Goal: Task Accomplishment & Management: Manage account settings

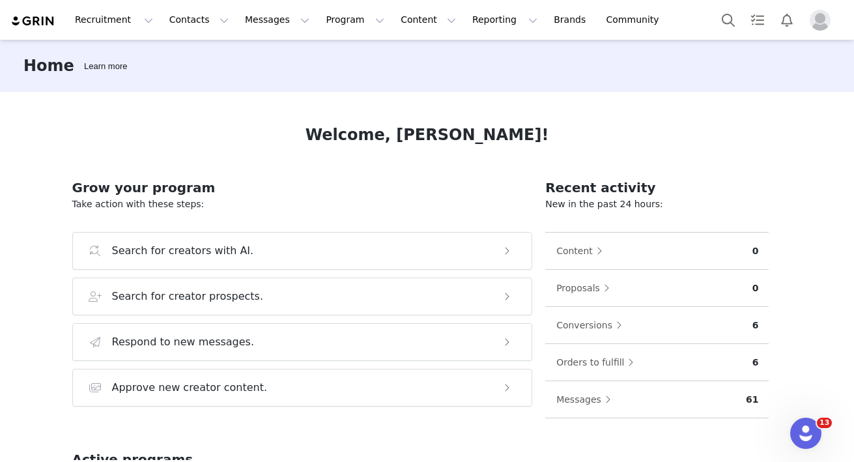
click at [809, 21] on img "Profile" at bounding box center [819, 20] width 21 height 21
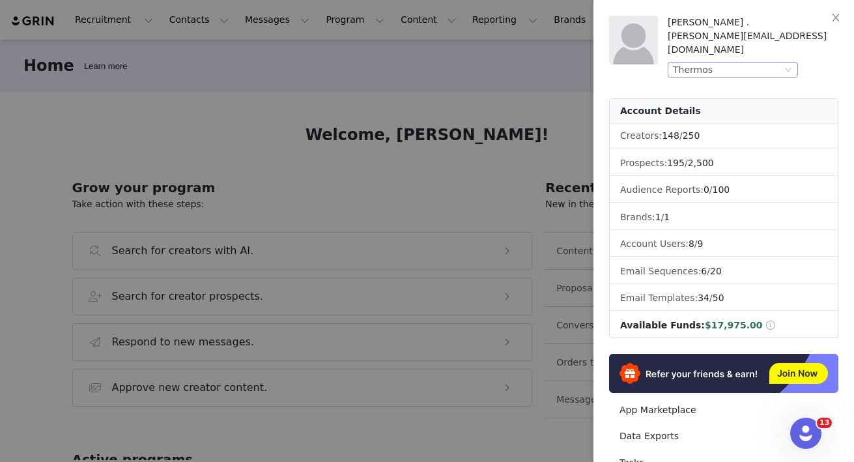
click at [777, 63] on div "Thermos" at bounding box center [727, 70] width 109 height 14
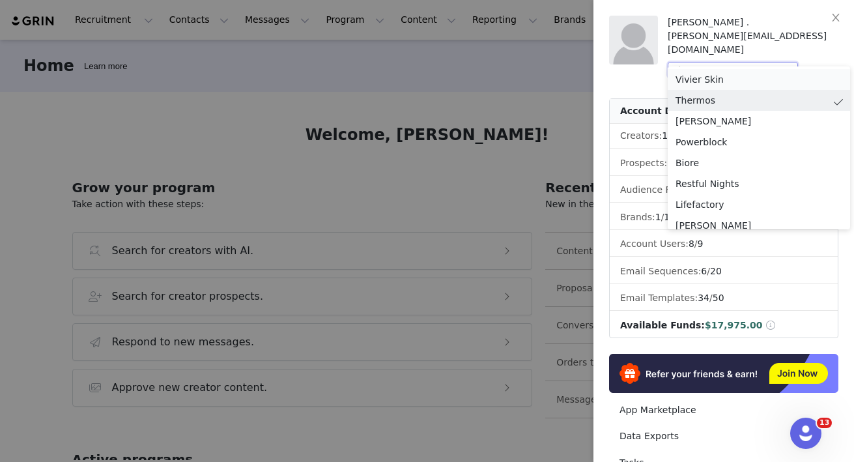
click at [711, 76] on li "Vivier Skin" at bounding box center [758, 79] width 182 height 21
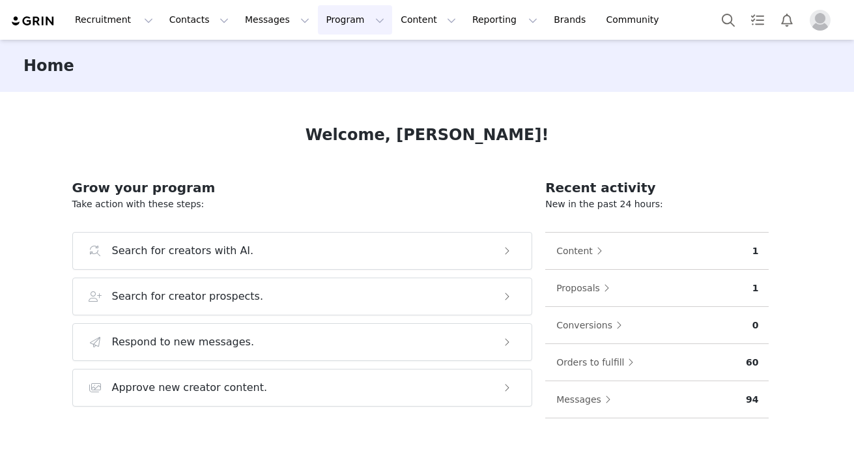
click at [333, 21] on button "Program Program" at bounding box center [355, 19] width 74 height 29
click at [338, 53] on p "Activations" at bounding box center [333, 58] width 50 height 14
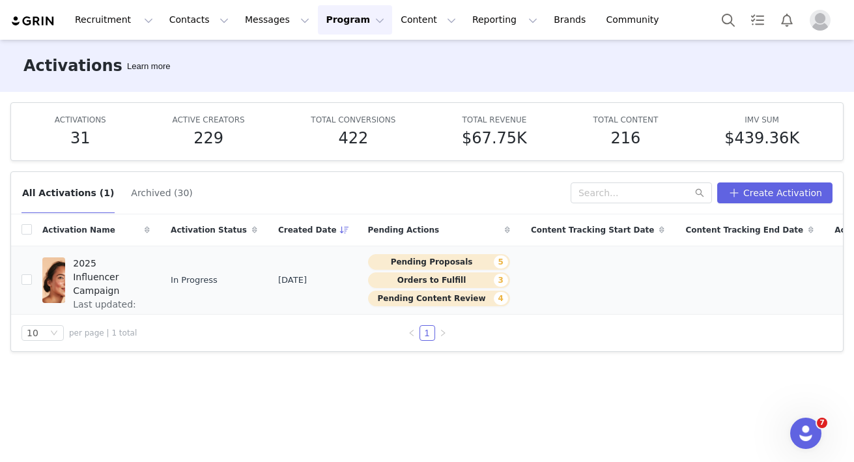
click at [115, 264] on span "2025 Influencer Campaign" at bounding box center [107, 277] width 69 height 41
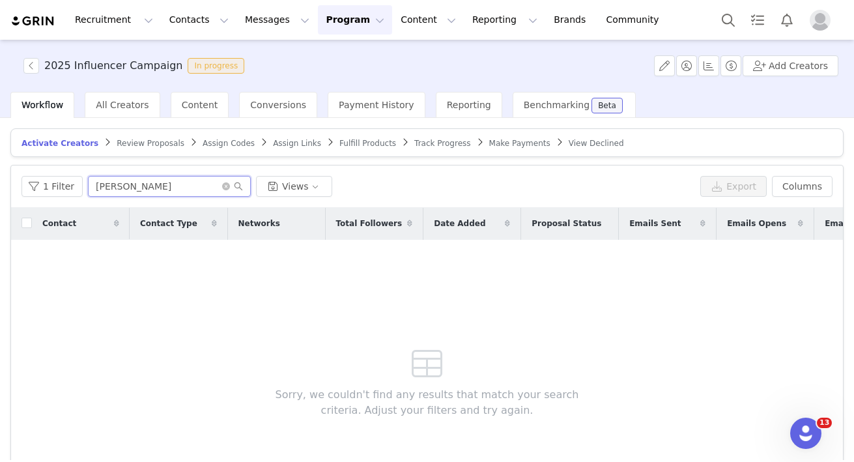
click at [137, 188] on input "morgan" at bounding box center [169, 186] width 163 height 21
type input "shannon"
click at [804, 66] on button "Add Creators" at bounding box center [790, 65] width 96 height 21
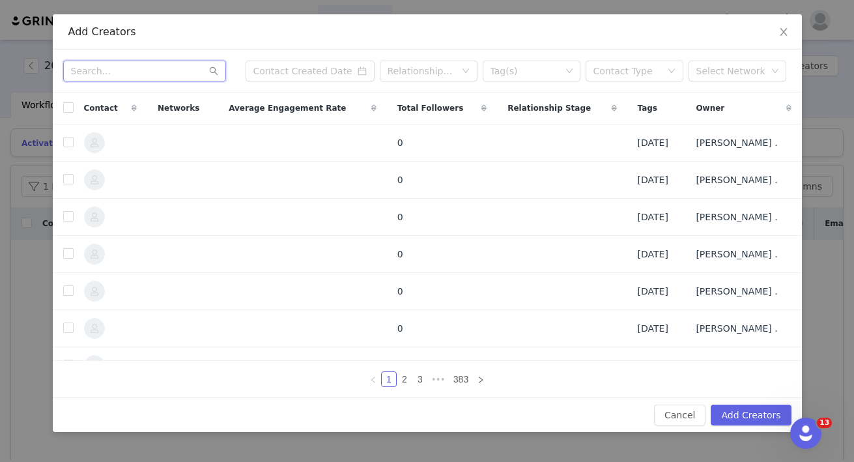
click at [142, 79] on input "text" at bounding box center [144, 71] width 163 height 21
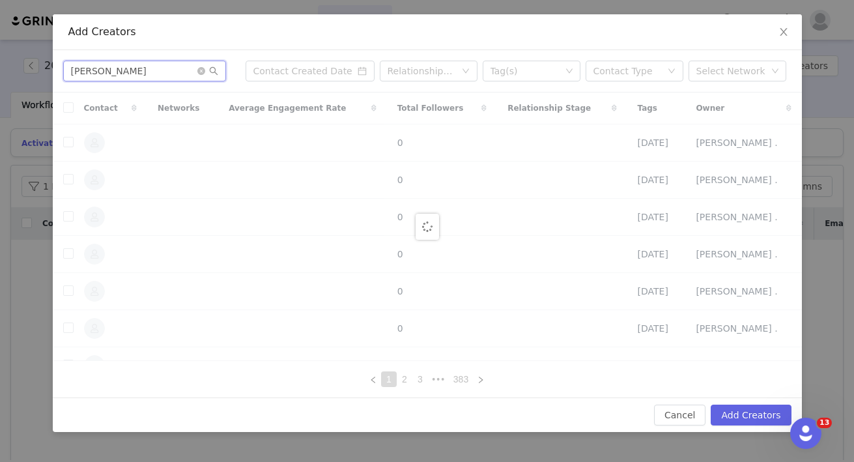
type input "shannon"
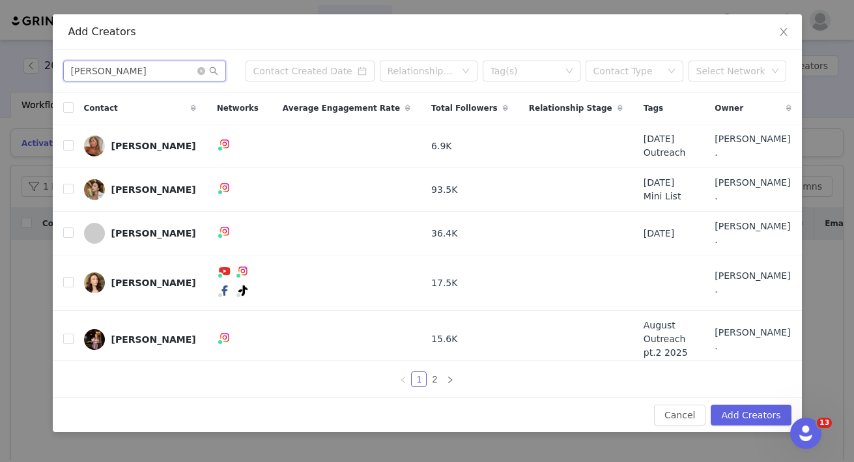
click at [135, 64] on input "shannon" at bounding box center [144, 71] width 163 height 21
paste input "text"
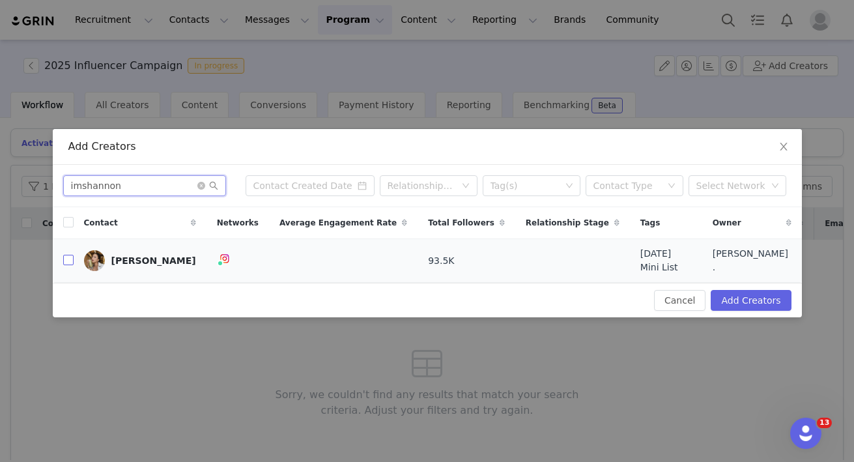
type input "imshannon"
click at [70, 263] on input "checkbox" at bounding box center [68, 260] width 10 height 10
checkbox input "true"
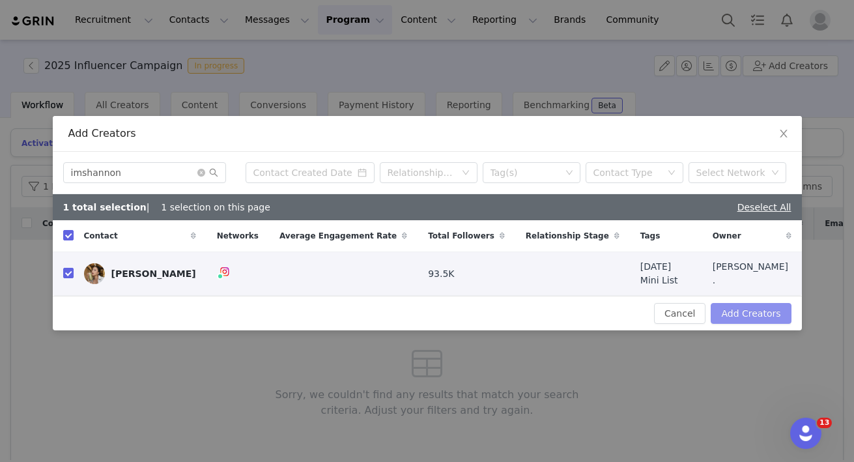
click at [767, 307] on button "Add Creators" at bounding box center [750, 313] width 80 height 21
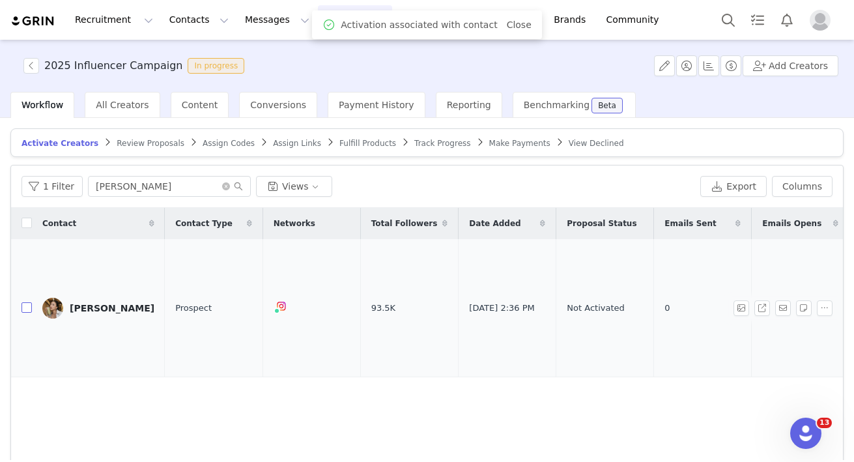
click at [27, 308] on input "checkbox" at bounding box center [26, 307] width 10 height 10
checkbox input "true"
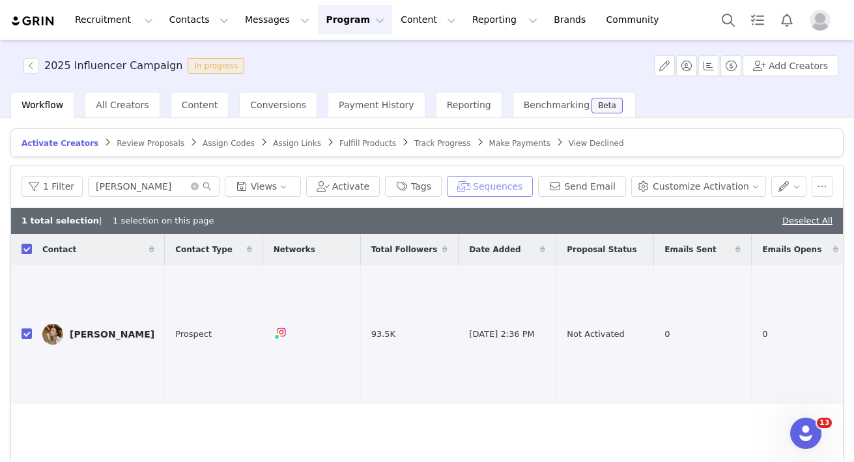
click at [499, 184] on button "Sequences" at bounding box center [490, 186] width 86 height 21
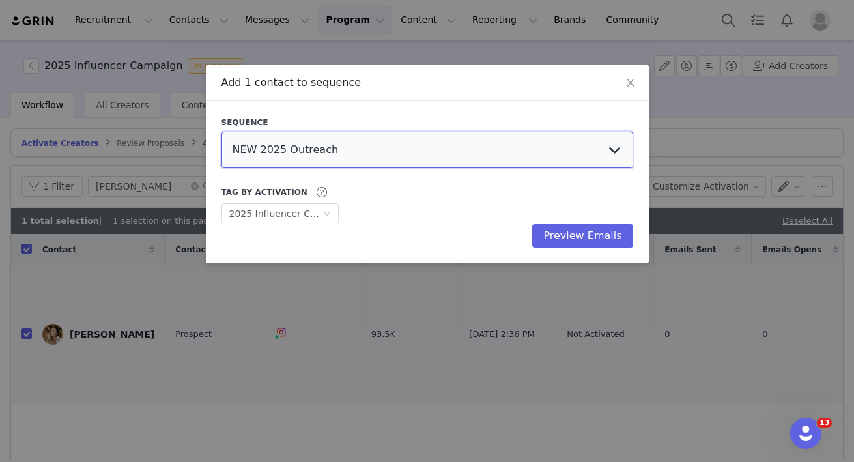
click at [401, 154] on select "NEW 2025 Outreach Skincare Professional Serum 30 Launch Outreach 2025 Skincare …" at bounding box center [427, 150] width 412 height 36
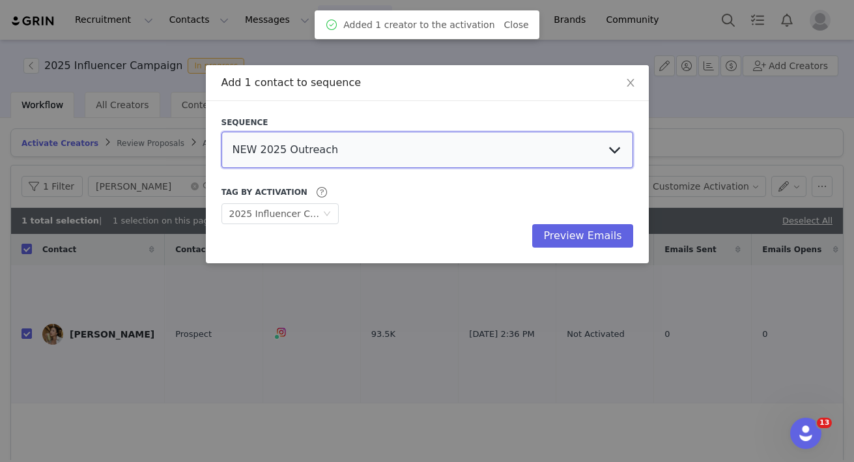
select select "e0e1a26e-349b-46a6-97ac-bc0b1ee68496"
click at [221, 132] on select "NEW 2025 Outreach Skincare Professional Serum 30 Launch Outreach 2025 Skincare …" at bounding box center [427, 150] width 412 height 36
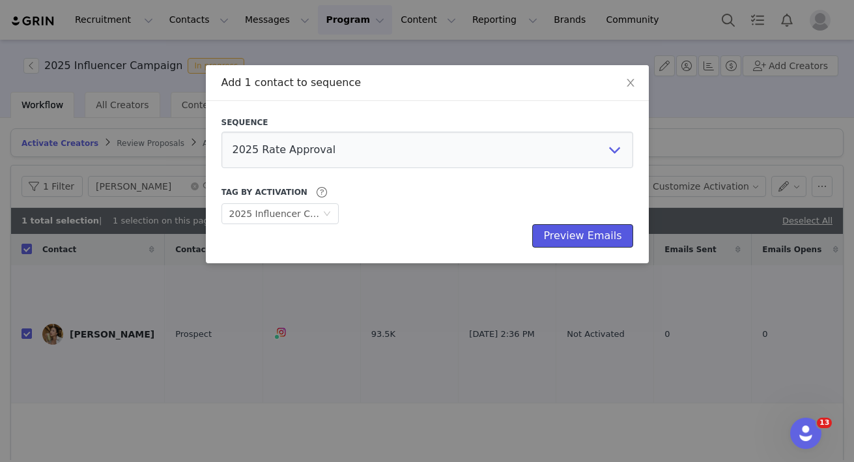
click at [592, 234] on button "Preview Emails" at bounding box center [582, 235] width 100 height 23
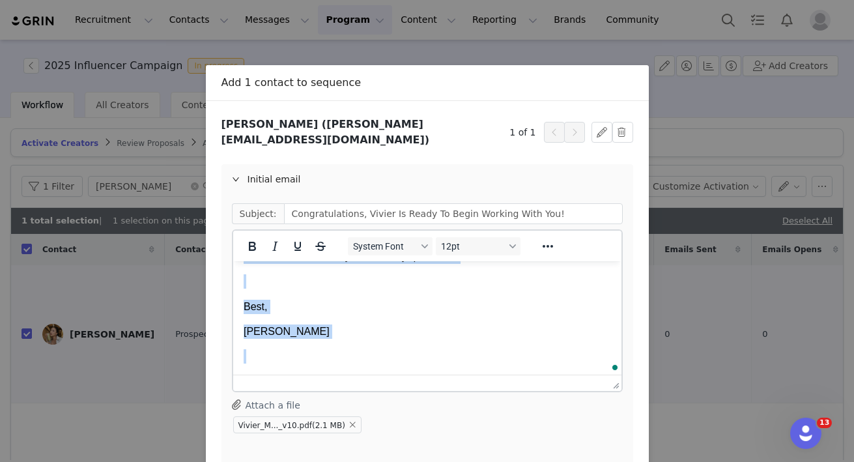
scroll to position [1072, 0]
drag, startPoint x: 246, startPoint y: 303, endPoint x: 351, endPoint y: 442, distance: 174.8
copy body "For next steps, please fill out this GRIN URL: https://vivierskin.grin.live/66a…"
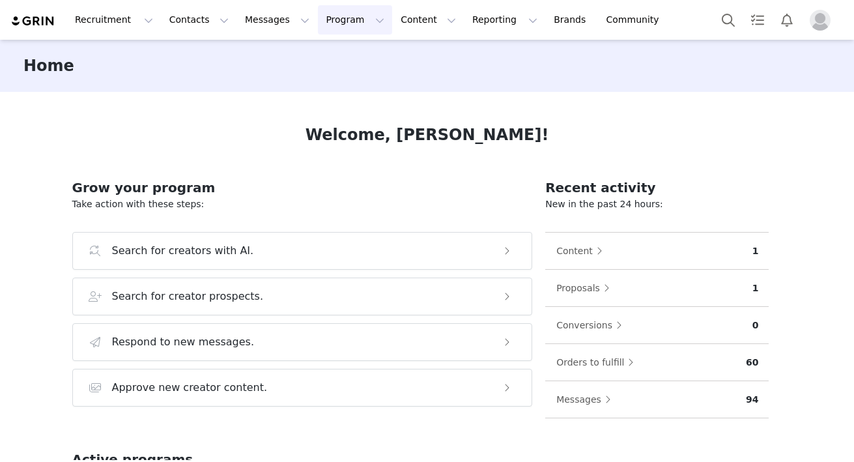
click at [322, 28] on button "Program Program" at bounding box center [355, 19] width 74 height 29
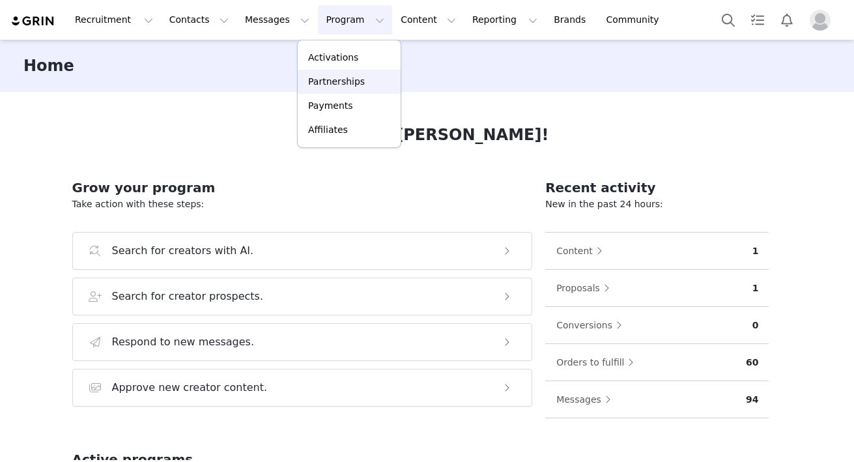
click at [337, 72] on link "Partnerships" at bounding box center [349, 82] width 103 height 24
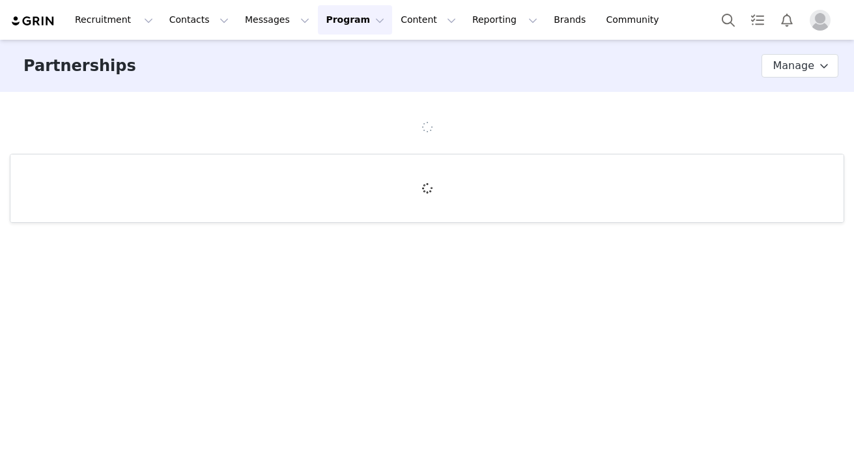
click at [337, 16] on button "Program Program" at bounding box center [355, 19] width 74 height 29
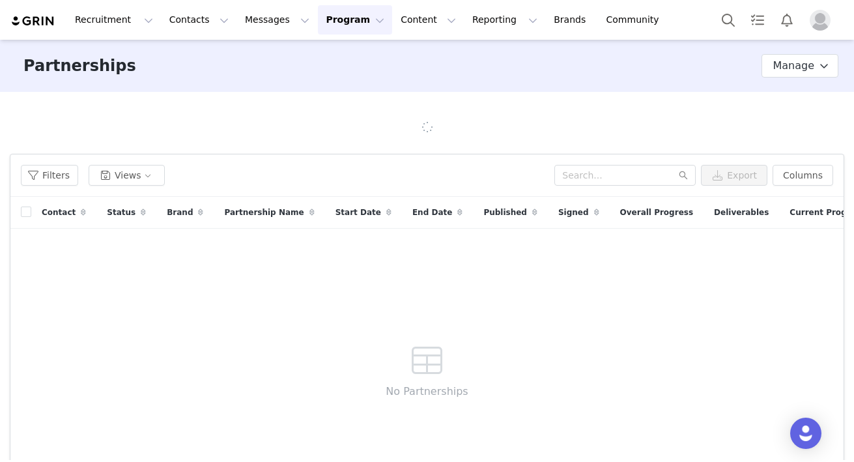
click at [338, 49] on link "Activations" at bounding box center [339, 54] width 82 height 20
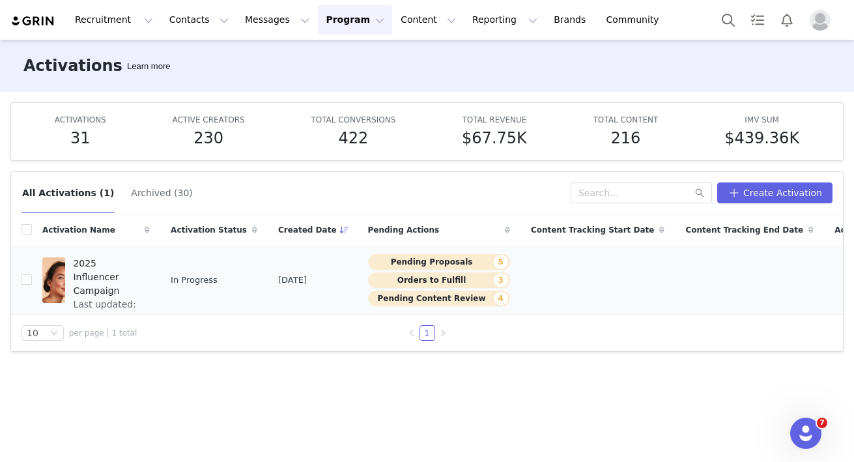
click at [113, 266] on span "2025 Influencer Campaign" at bounding box center [107, 277] width 69 height 41
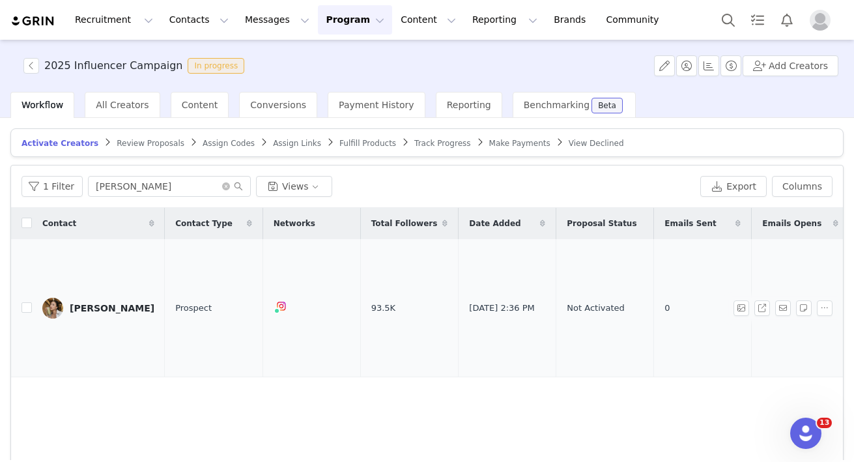
click at [78, 315] on link "[PERSON_NAME]" at bounding box center [98, 308] width 112 height 21
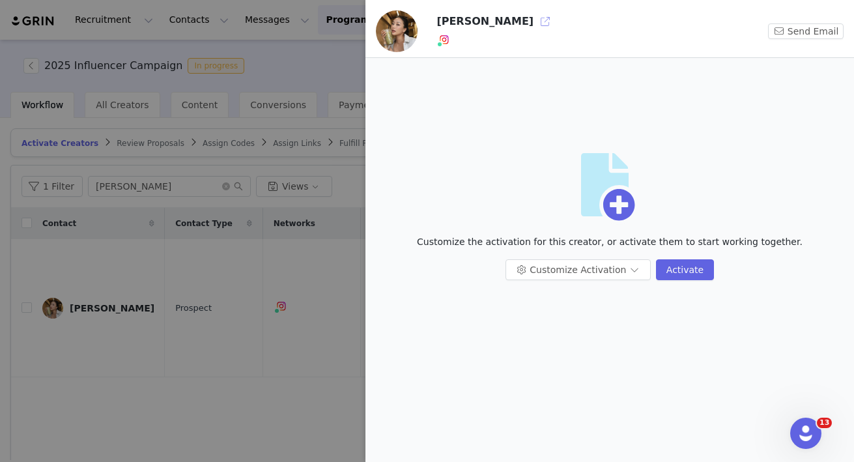
click at [535, 21] on button "button" at bounding box center [545, 21] width 21 height 21
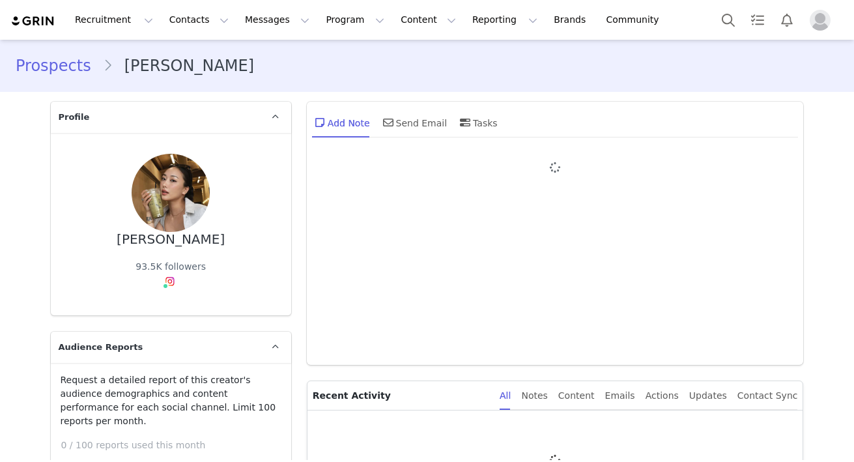
type input "+1 (United States)"
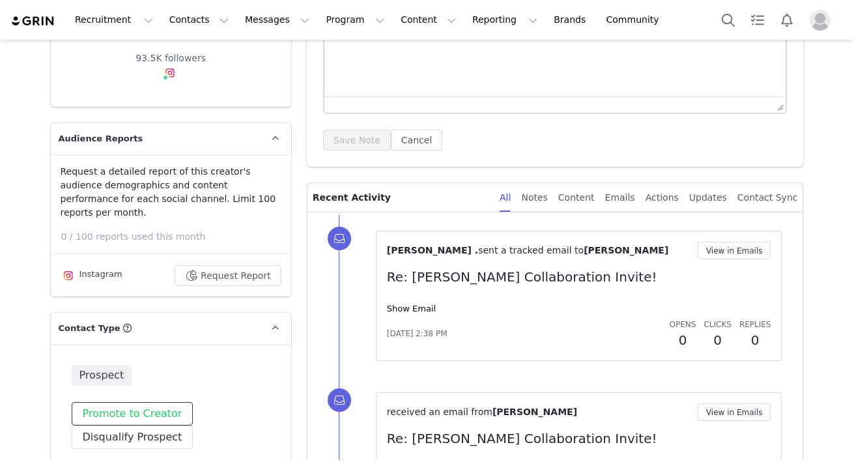
click at [129, 402] on button "Promote to Creator" at bounding box center [133, 413] width 122 height 23
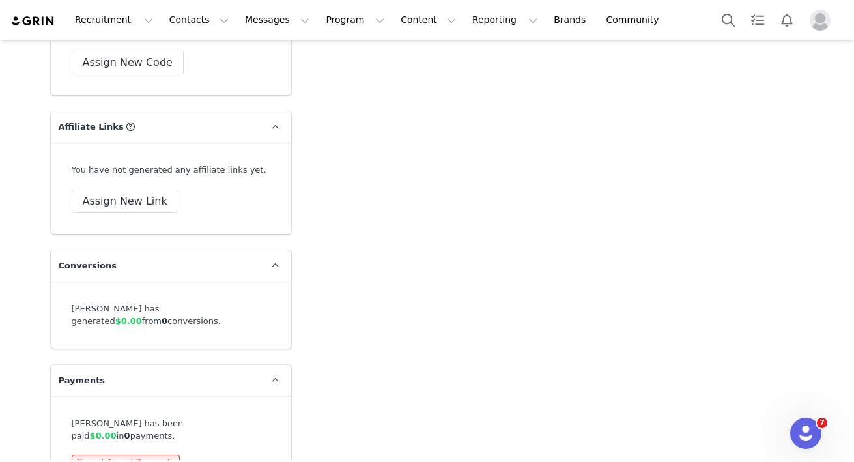
click at [148, 186] on div "You have not generated any affiliate links yet. Assign New Link" at bounding box center [171, 188] width 240 height 91
click at [154, 190] on button "Assign New Link" at bounding box center [125, 201] width 107 height 23
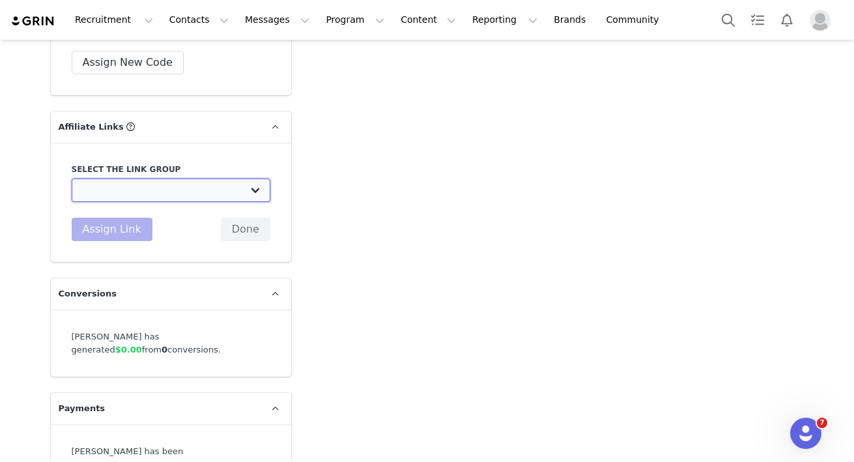
click at [170, 178] on select "Vivier Influencer Affiliate Links: https://vivierskin.com/" at bounding box center [171, 189] width 199 height 23
select select "20395"
click at [72, 178] on select "Vivier Influencer Affiliate Links: https://vivierskin.com/" at bounding box center [171, 189] width 199 height 23
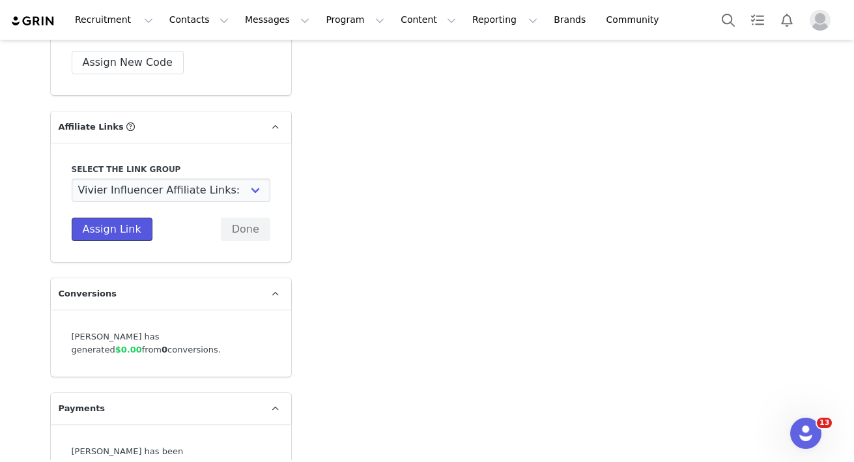
click at [119, 218] on button "Assign Link" at bounding box center [112, 229] width 81 height 23
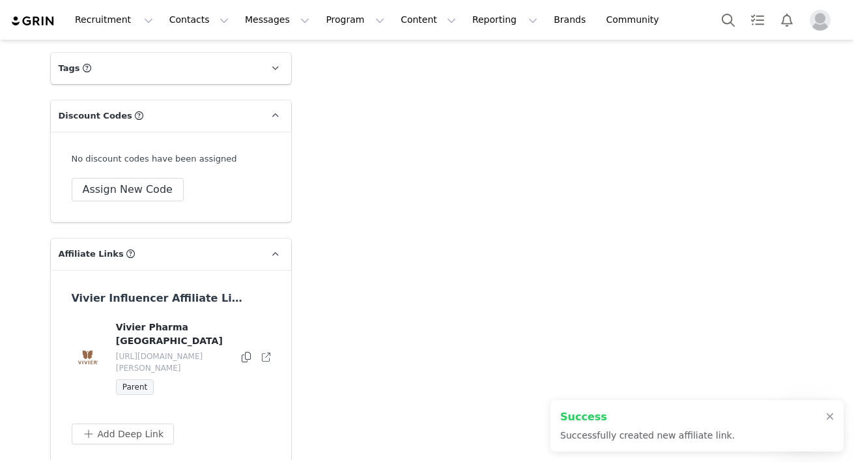
scroll to position [2833, 0]
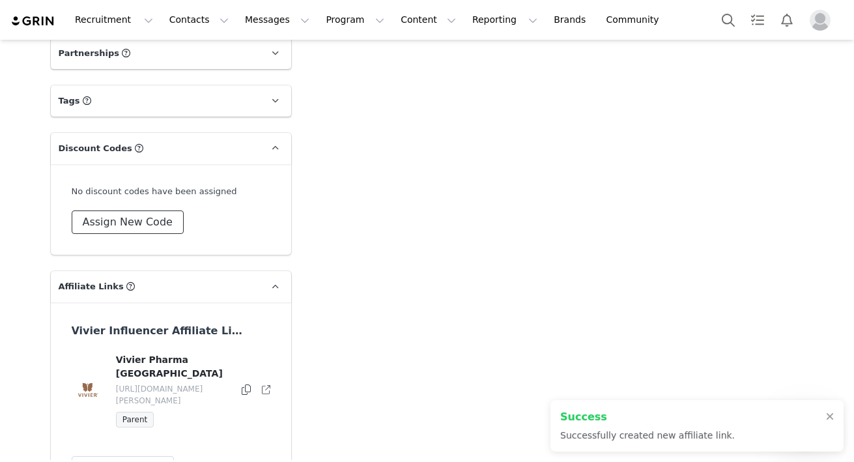
click at [135, 210] on button "Assign New Code" at bounding box center [128, 221] width 112 height 23
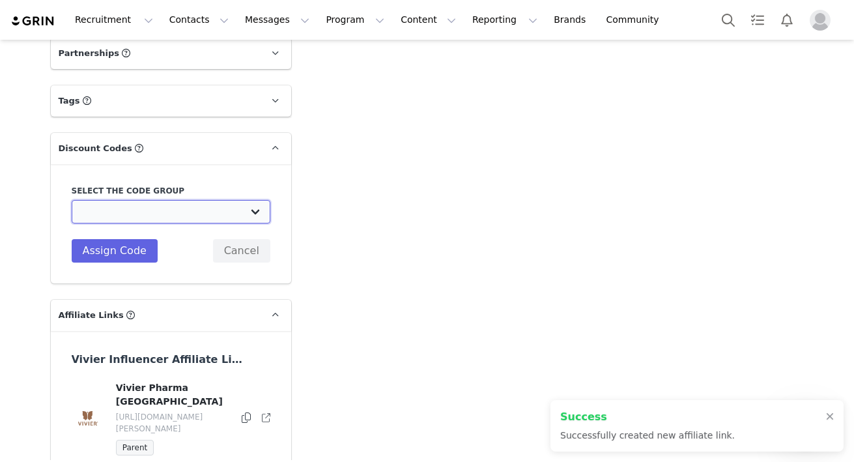
click at [199, 200] on select "Vivier: Vivier Influencer Commission/Discounts" at bounding box center [171, 211] width 199 height 23
select select "10004985"
click at [72, 200] on select "Vivier: Vivier Influencer Commission/Discounts" at bounding box center [171, 211] width 199 height 23
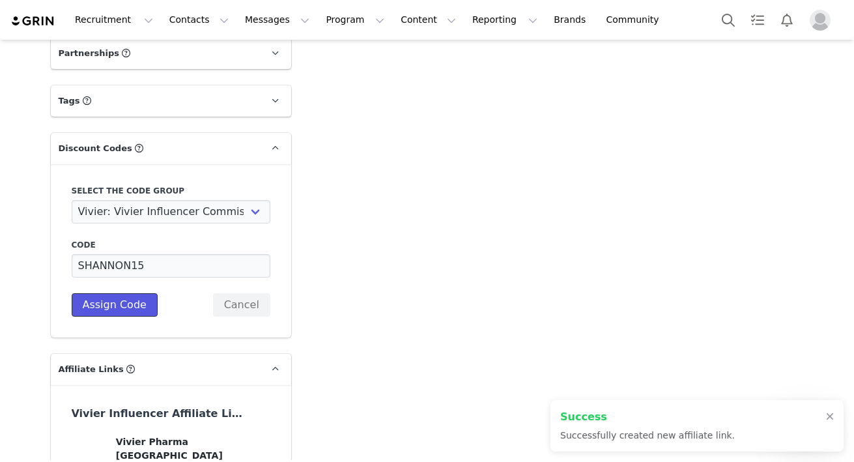
click at [120, 293] on button "Assign Code" at bounding box center [115, 304] width 86 height 23
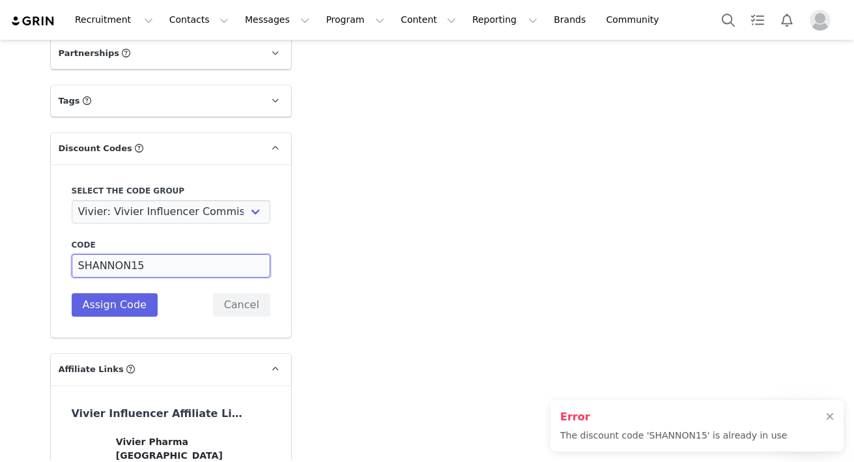
click at [132, 254] on input "SHANNON15" at bounding box center [171, 265] width 199 height 23
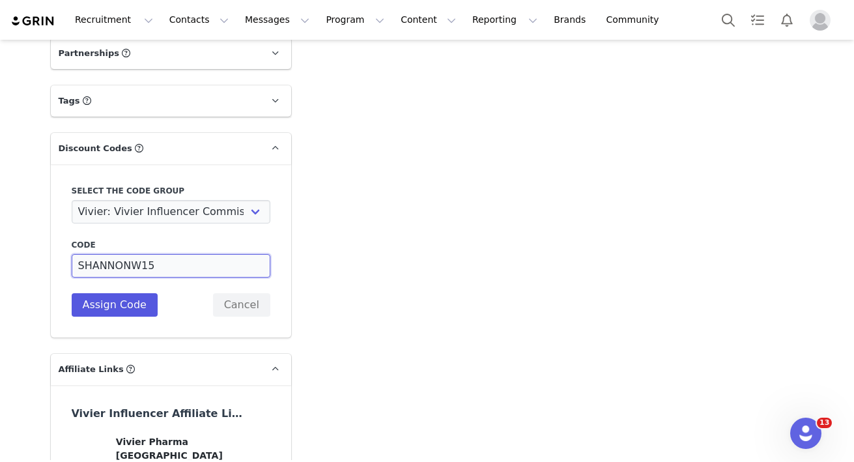
type input "SHANNONW15"
click at [124, 293] on button "Assign Code" at bounding box center [115, 304] width 86 height 23
click at [242, 461] on icon at bounding box center [246, 471] width 9 height 10
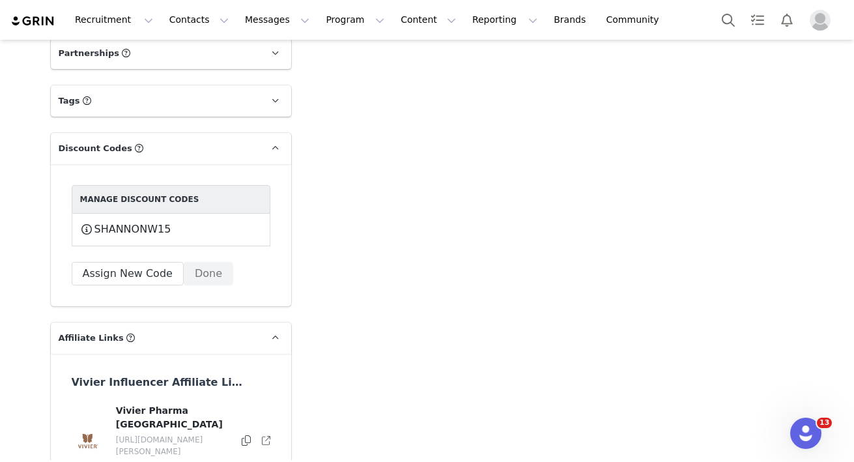
click at [809, 15] on span "Profile" at bounding box center [819, 20] width 21 height 21
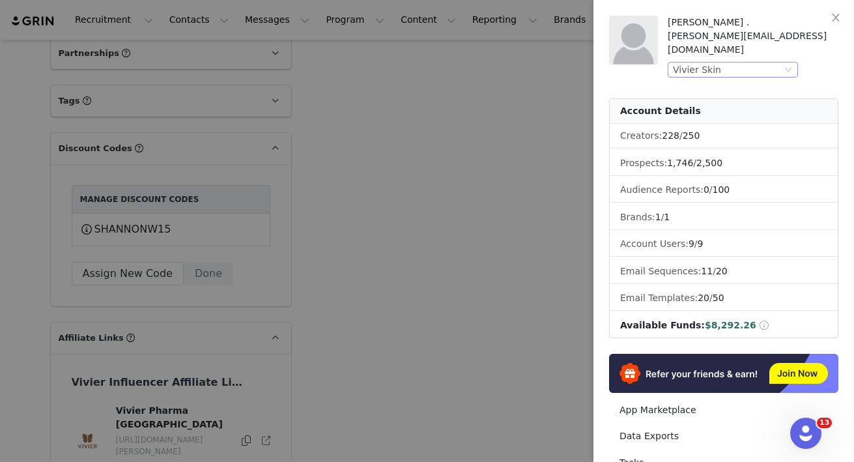
click at [718, 63] on div "Vivier Skin" at bounding box center [727, 70] width 109 height 14
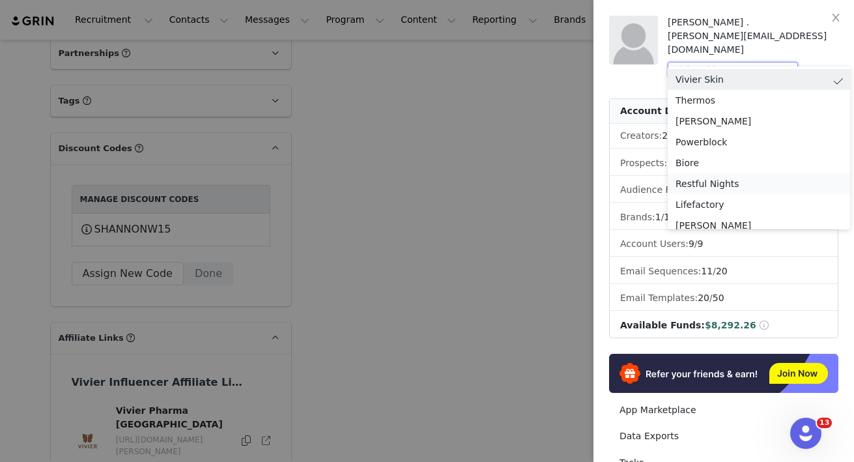
click at [695, 185] on li "Restful Nights" at bounding box center [758, 183] width 182 height 21
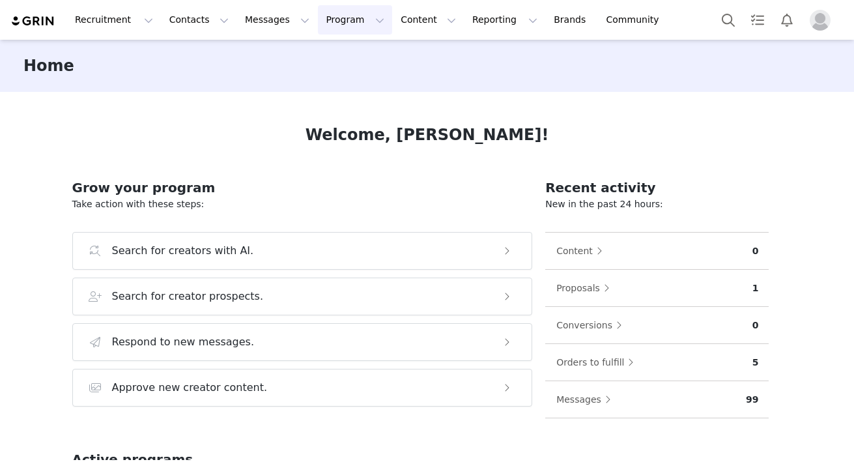
click at [341, 26] on button "Program Program" at bounding box center [355, 19] width 74 height 29
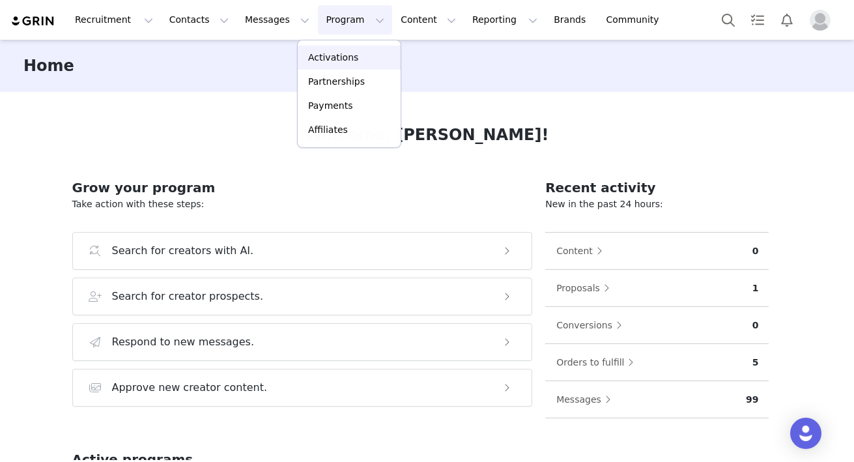
click at [346, 49] on link "Activations" at bounding box center [349, 58] width 103 height 24
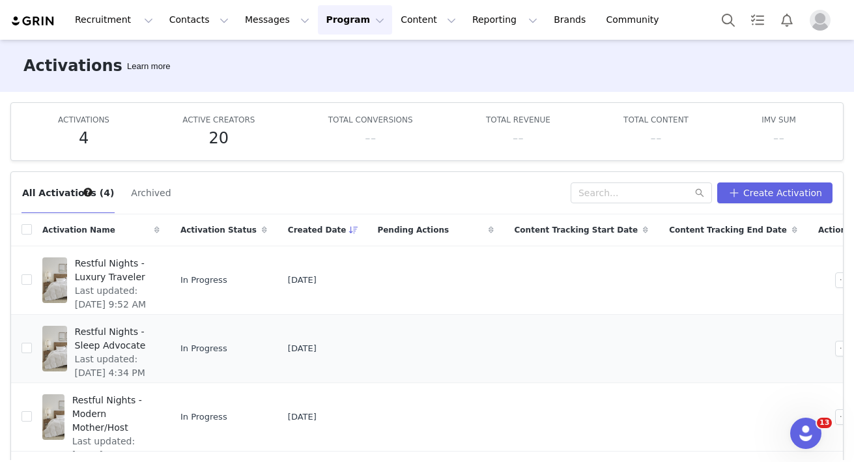
scroll to position [38, 0]
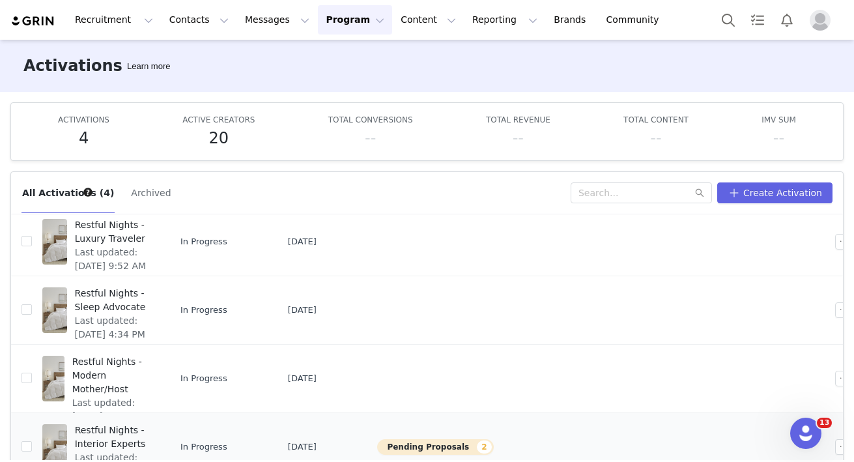
click at [108, 428] on span "Restful Nights - Interior Experts" at bounding box center [113, 436] width 77 height 27
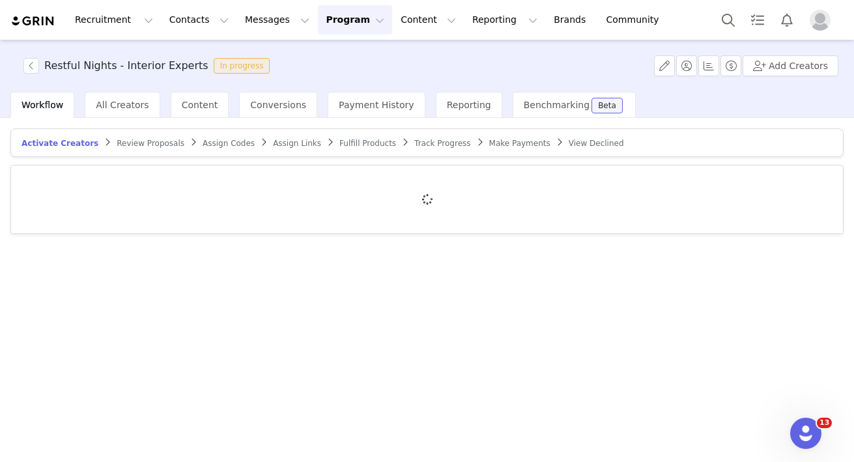
click at [142, 148] on article "Activate Creators Review Proposals Assign Codes Assign Links Fulfill Products T…" at bounding box center [426, 142] width 833 height 29
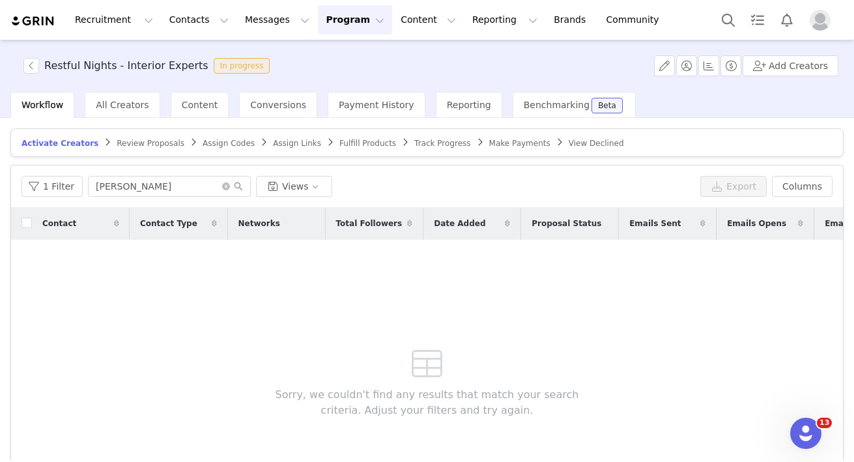
click at [140, 145] on span "Review Proposals" at bounding box center [151, 143] width 68 height 9
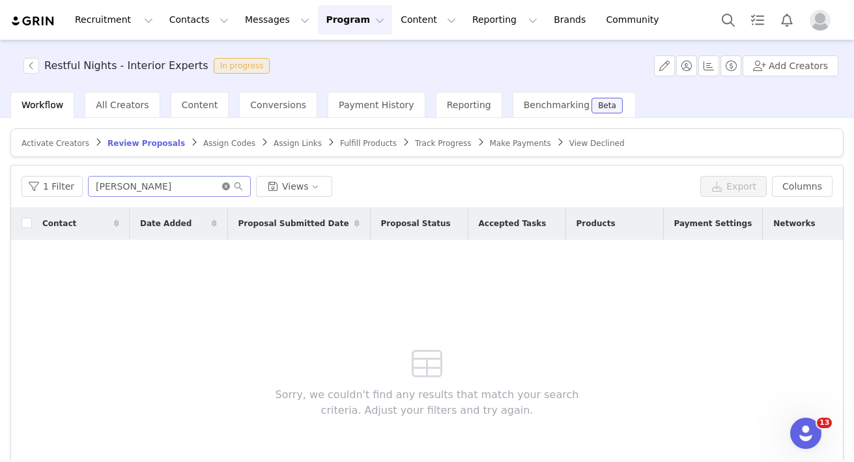
click at [225, 186] on icon "icon: close-circle" at bounding box center [226, 186] width 8 height 8
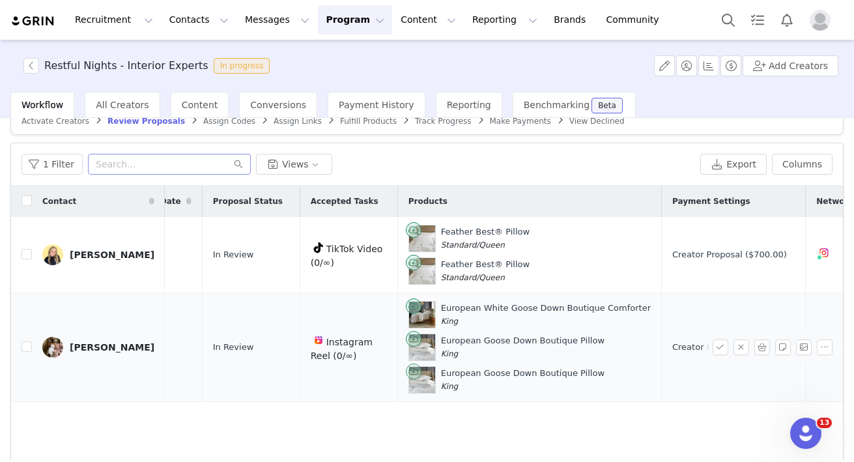
scroll to position [0, 224]
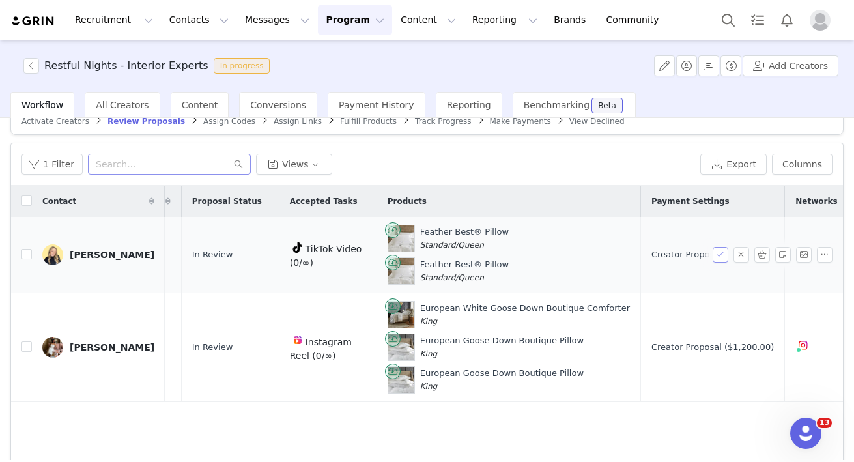
click at [723, 256] on button "button" at bounding box center [720, 255] width 16 height 16
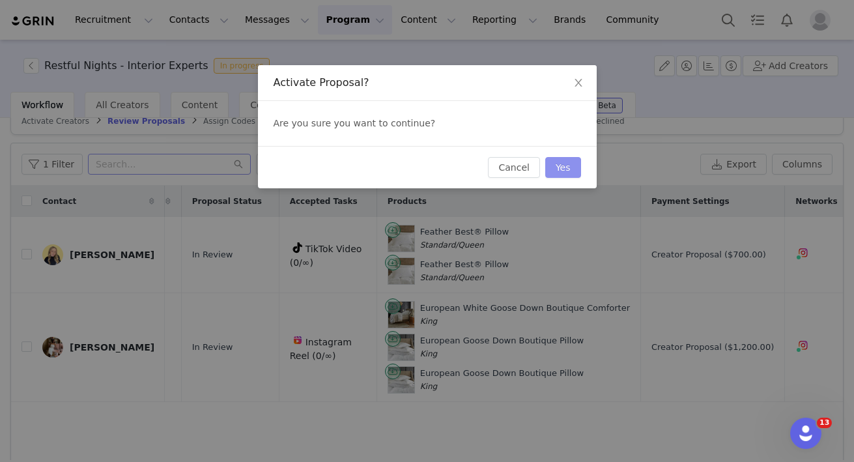
click at [567, 165] on button "Yes" at bounding box center [563, 167] width 36 height 21
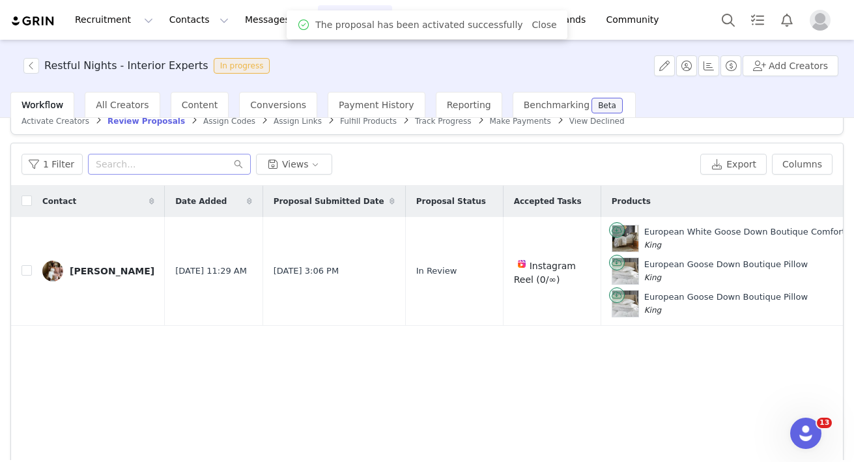
scroll to position [0, 0]
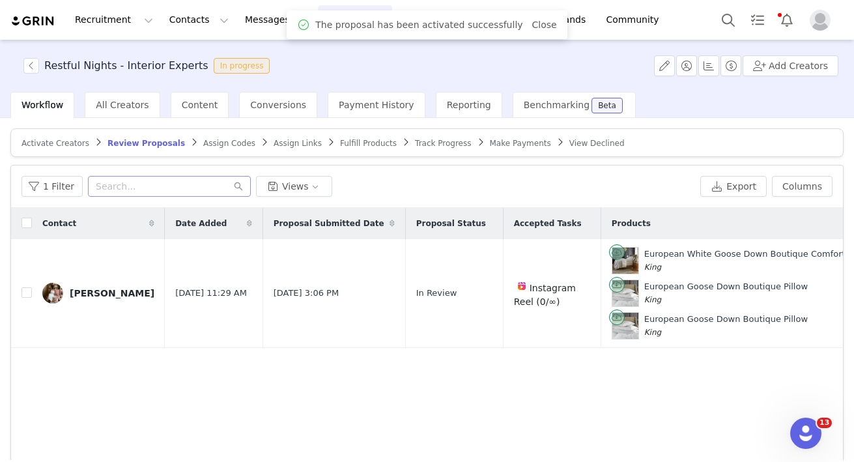
click at [343, 145] on span "Fulfill Products" at bounding box center [368, 143] width 57 height 9
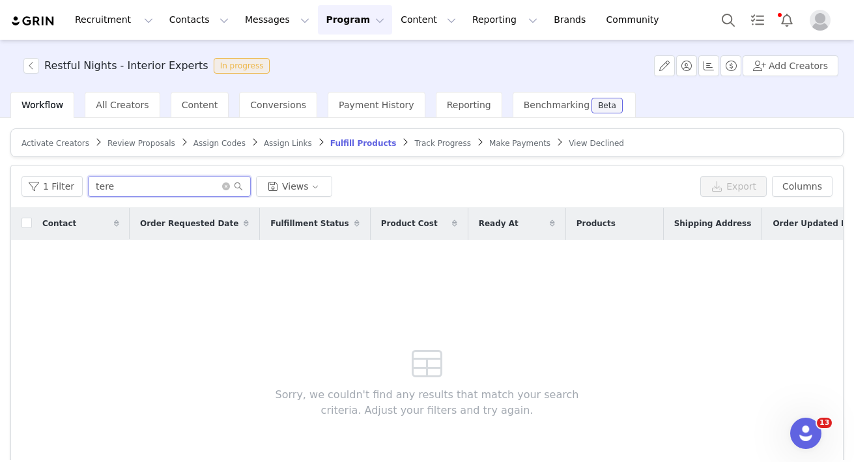
click at [199, 186] on input "tere" at bounding box center [169, 186] width 163 height 21
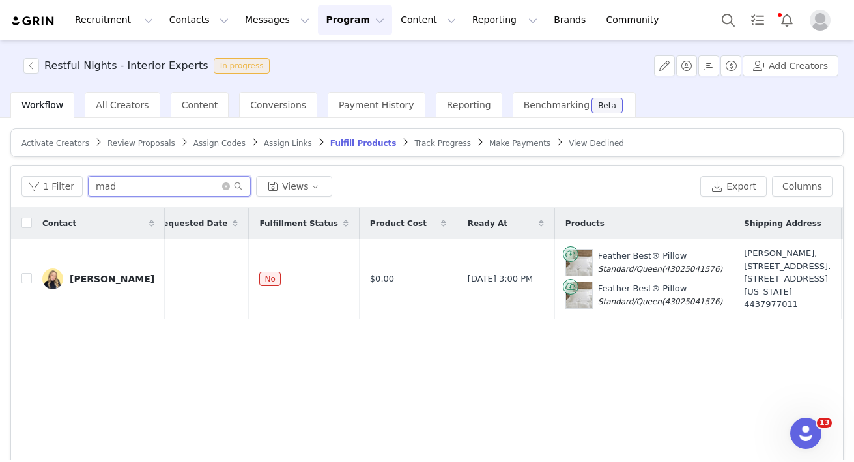
scroll to position [0, 313]
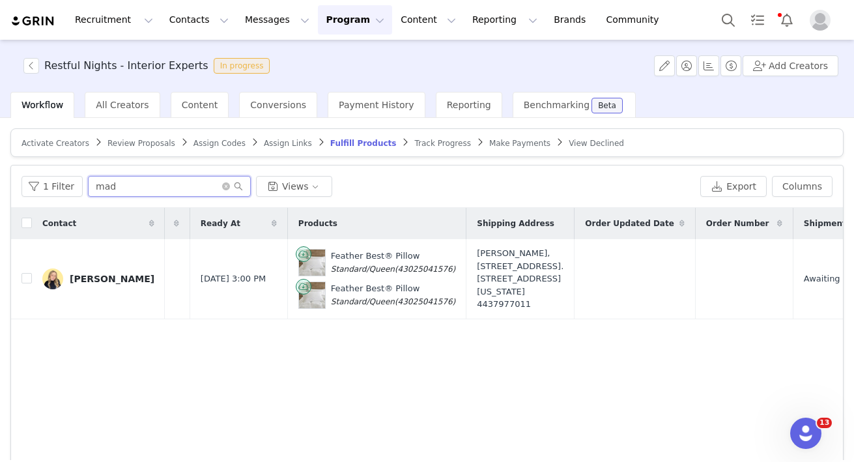
type input "mad"
click at [804, 287] on button "button" at bounding box center [804, 279] width 16 height 16
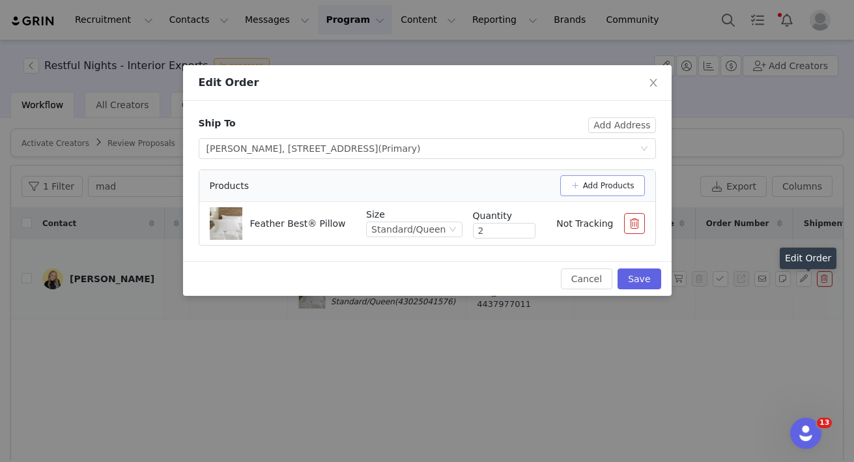
click at [595, 190] on button "Add Products" at bounding box center [602, 185] width 85 height 21
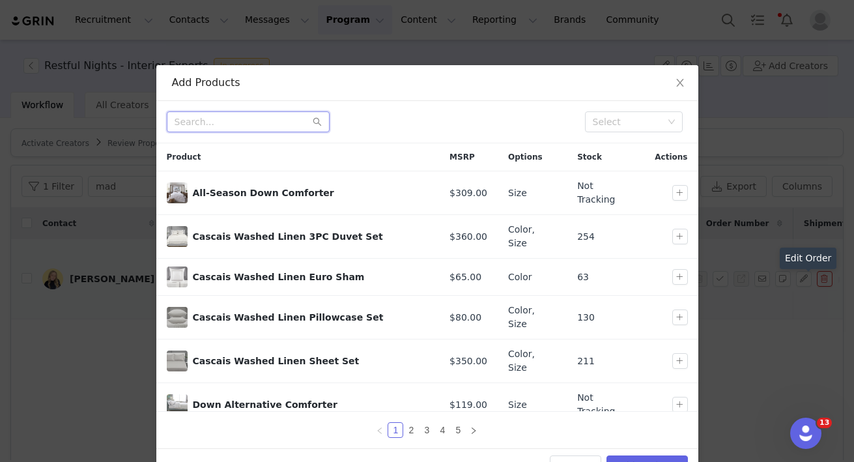
click at [240, 127] on input "text" at bounding box center [248, 121] width 163 height 21
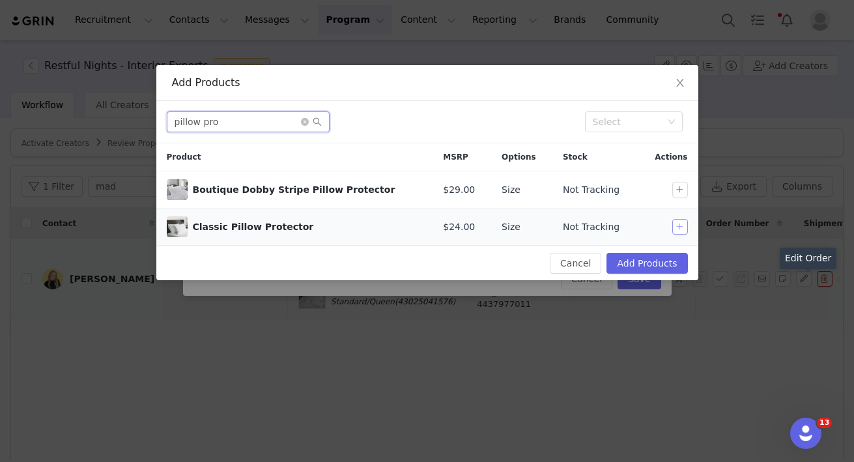
type input "pillow pro"
click at [683, 229] on button "button" at bounding box center [680, 227] width 16 height 16
click at [653, 260] on button "Add Products" at bounding box center [646, 263] width 81 height 21
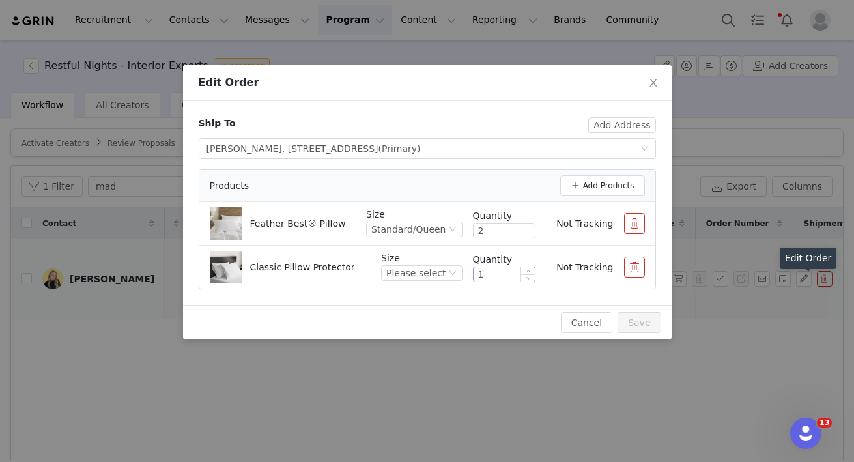
click at [490, 273] on input "1" at bounding box center [503, 274] width 61 height 14
type input "1"
type input "2"
click at [451, 272] on icon "icon: down" at bounding box center [452, 272] width 7 height 5
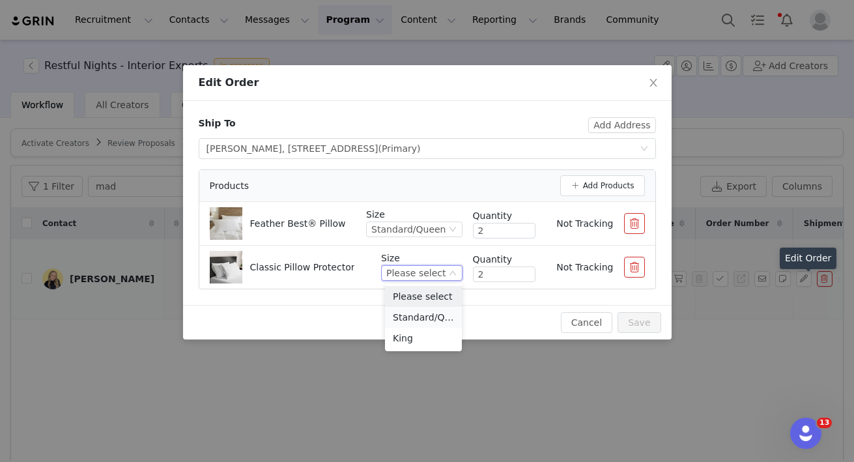
click at [429, 315] on li "Standard/Queen" at bounding box center [423, 317] width 77 height 21
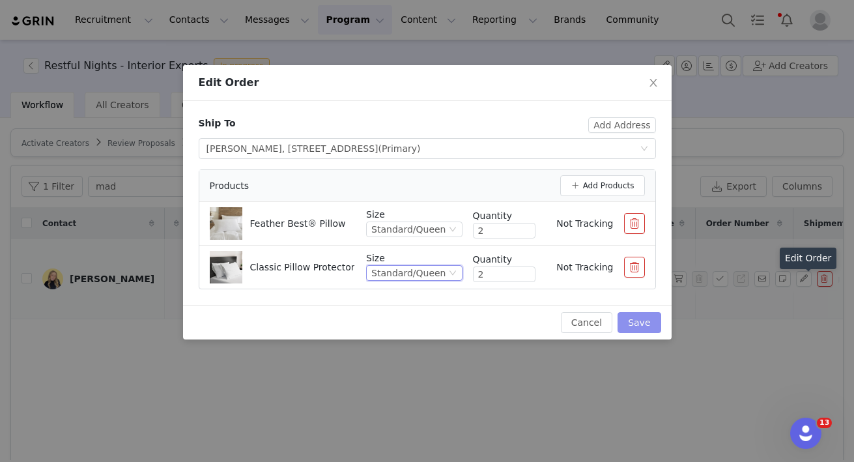
click at [651, 322] on button "Save" at bounding box center [638, 322] width 43 height 21
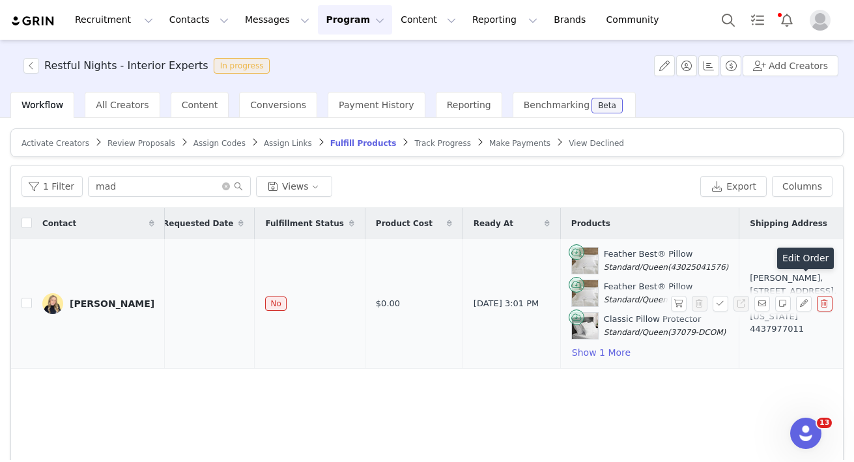
scroll to position [0, 248]
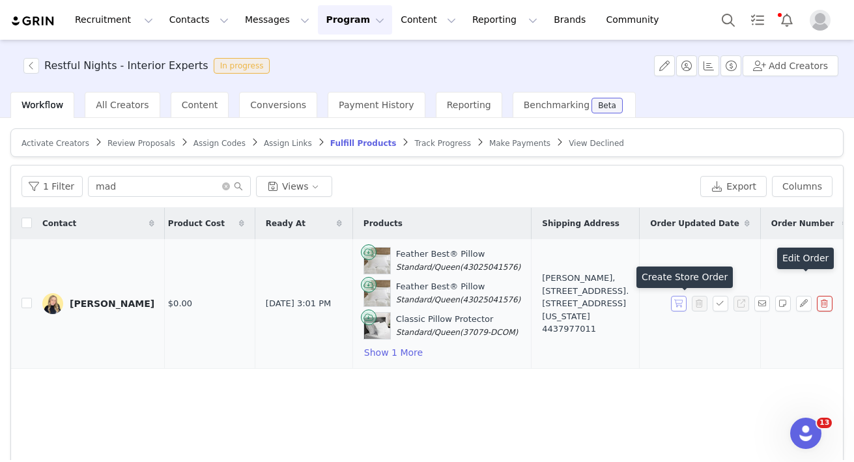
click at [677, 302] on button "button" at bounding box center [679, 304] width 16 height 16
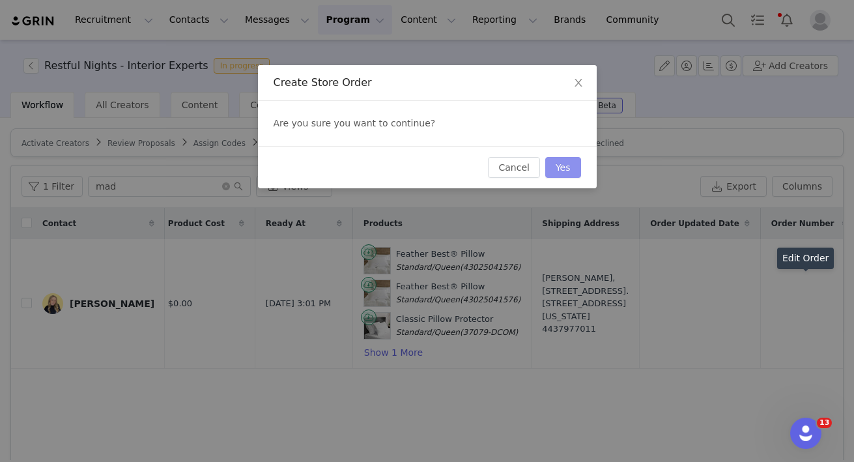
click at [571, 162] on button "Yes" at bounding box center [563, 167] width 36 height 21
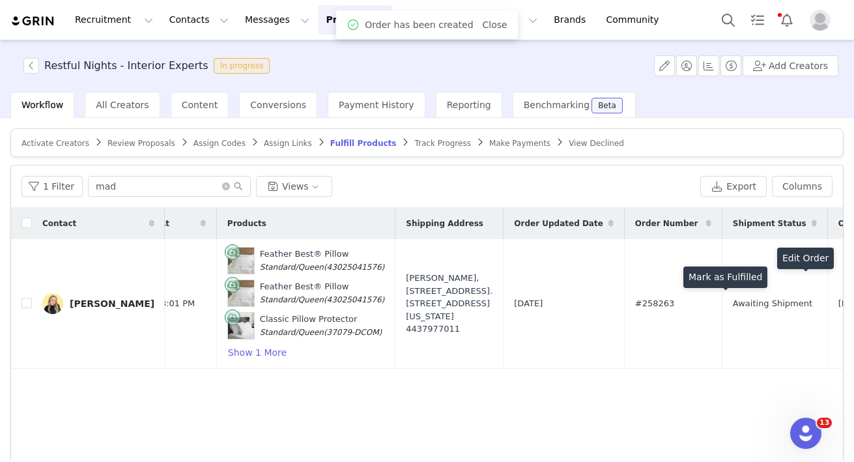
scroll to position [0, 686]
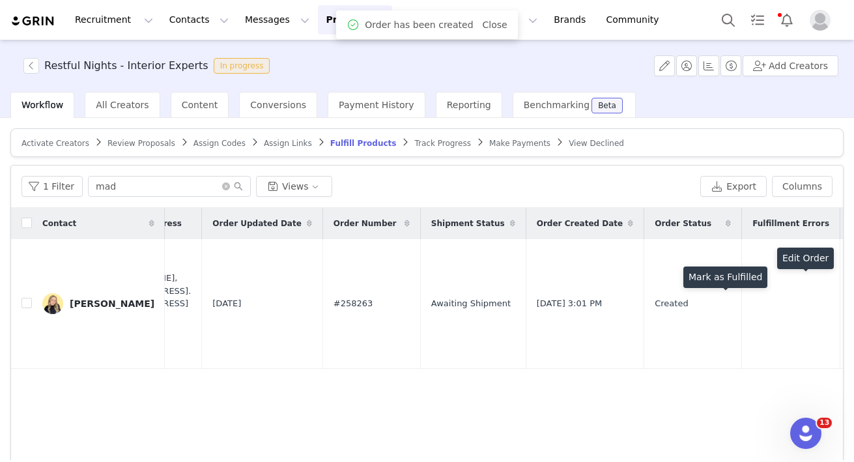
click at [721, 302] on button "button" at bounding box center [720, 304] width 16 height 16
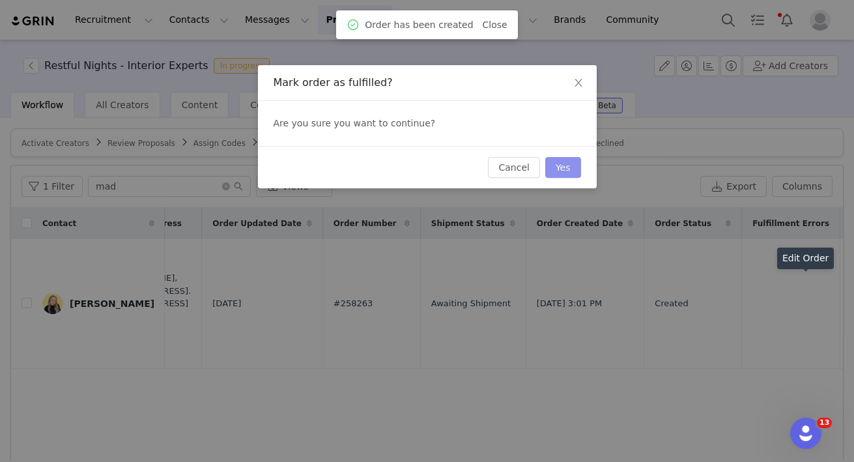
click at [572, 173] on button "Yes" at bounding box center [563, 167] width 36 height 21
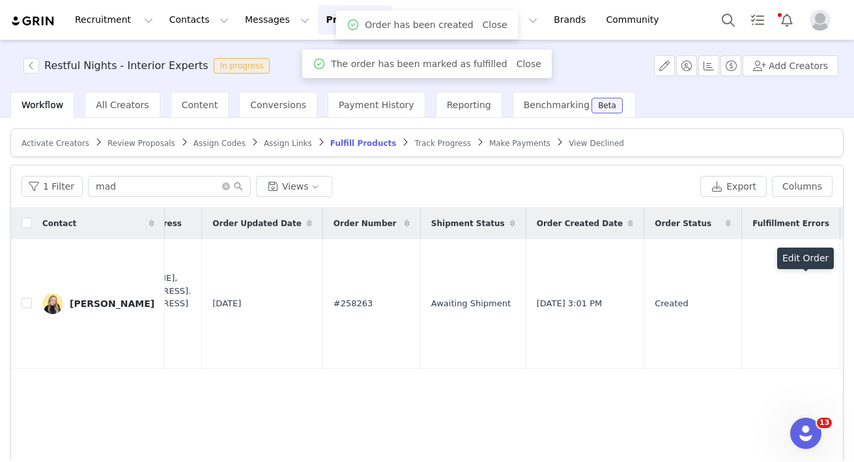
scroll to position [0, 0]
